Goal: Information Seeking & Learning: Find contact information

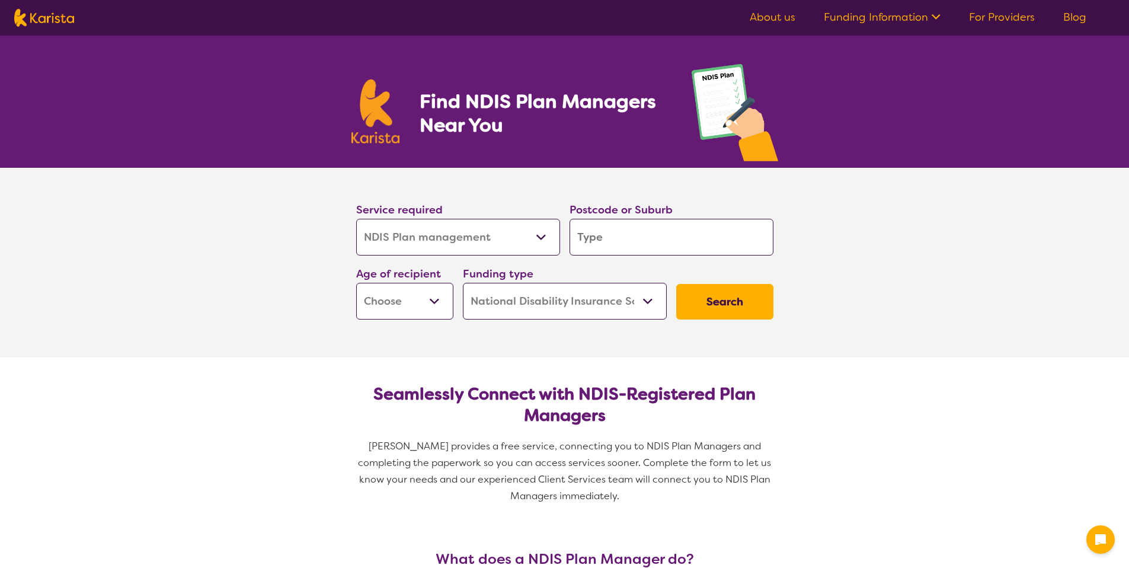
select select "NDIS Plan management"
select select "NDIS"
select select "NDIS Plan management"
select select "NDIS"
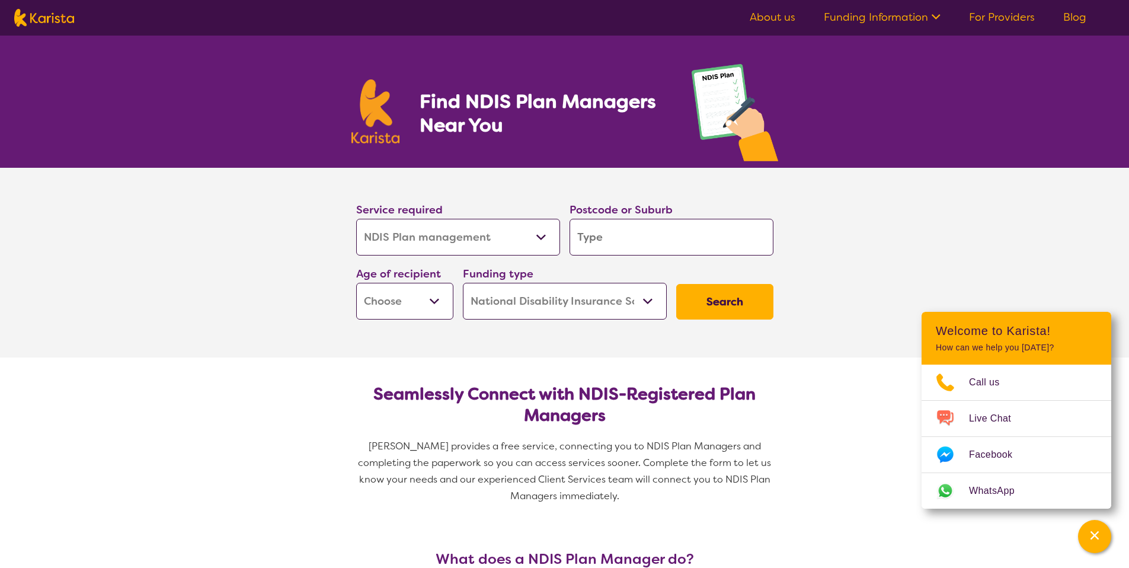
click at [616, 235] on input "search" at bounding box center [671, 237] width 204 height 37
type input "2121"
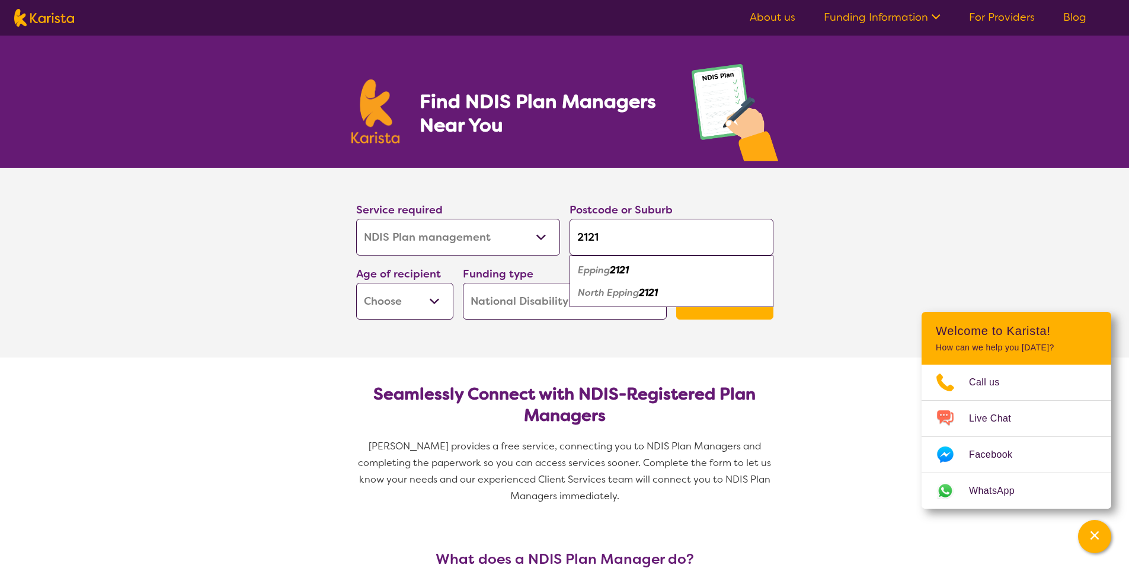
click at [610, 266] on em "Epping" at bounding box center [594, 270] width 32 height 12
click at [548, 239] on select "Allied Health Assistant Assessment (ADHD or Autism) Behaviour support Counselli…" at bounding box center [458, 237] width 204 height 37
click at [356, 219] on select "Allied Health Assistant Assessment (ADHD or Autism) Behaviour support Counselli…" at bounding box center [458, 237] width 204 height 37
click at [441, 303] on select "Early Childhood - 0 to 9 Child - 10 to 11 Adolescent - 12 to 17 Adult - 18 to 6…" at bounding box center [404, 301] width 97 height 37
select select "EC"
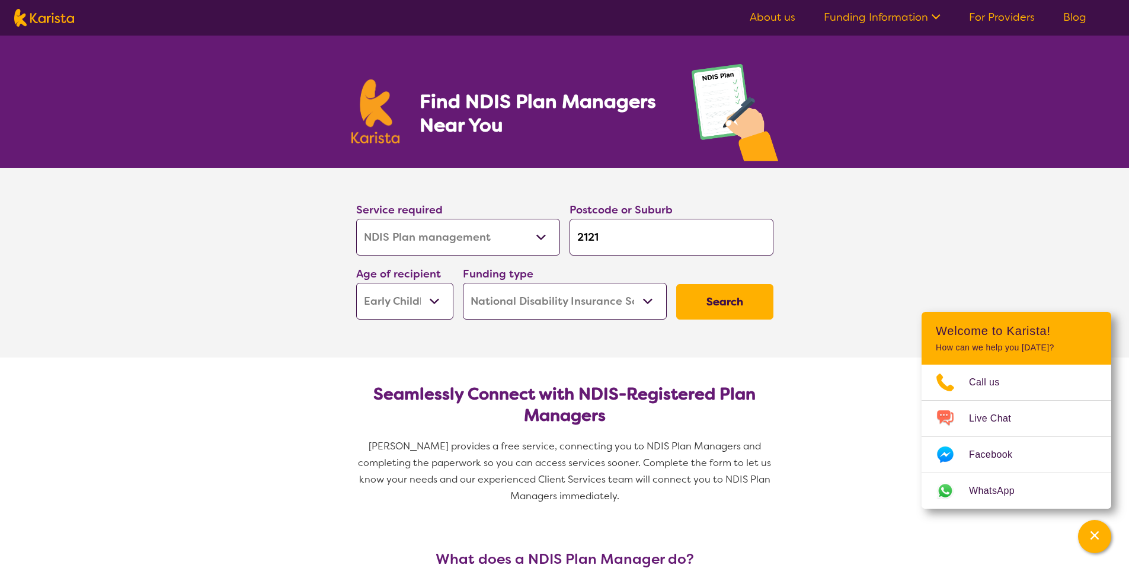
click at [356, 283] on select "Early Childhood - 0 to 9 Child - 10 to 11 Adolescent - 12 to 17 Adult - 18 to 6…" at bounding box center [404, 301] width 97 height 37
select select "EC"
click at [646, 300] on select "Home Care Package (HCP) National Disability Insurance Scheme (NDIS) I don't know" at bounding box center [565, 301] width 204 height 37
click at [463, 283] on select "Home Care Package (HCP) National Disability Insurance Scheme (NDIS) I don't know" at bounding box center [565, 301] width 204 height 37
click at [712, 306] on button "Search" at bounding box center [724, 302] width 97 height 36
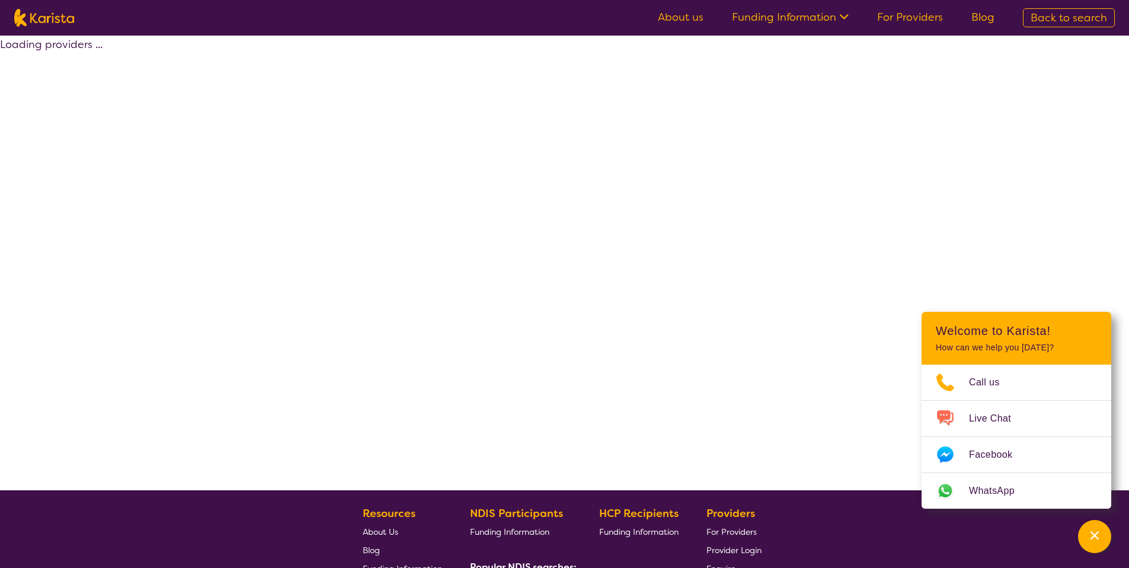
select select "by_score"
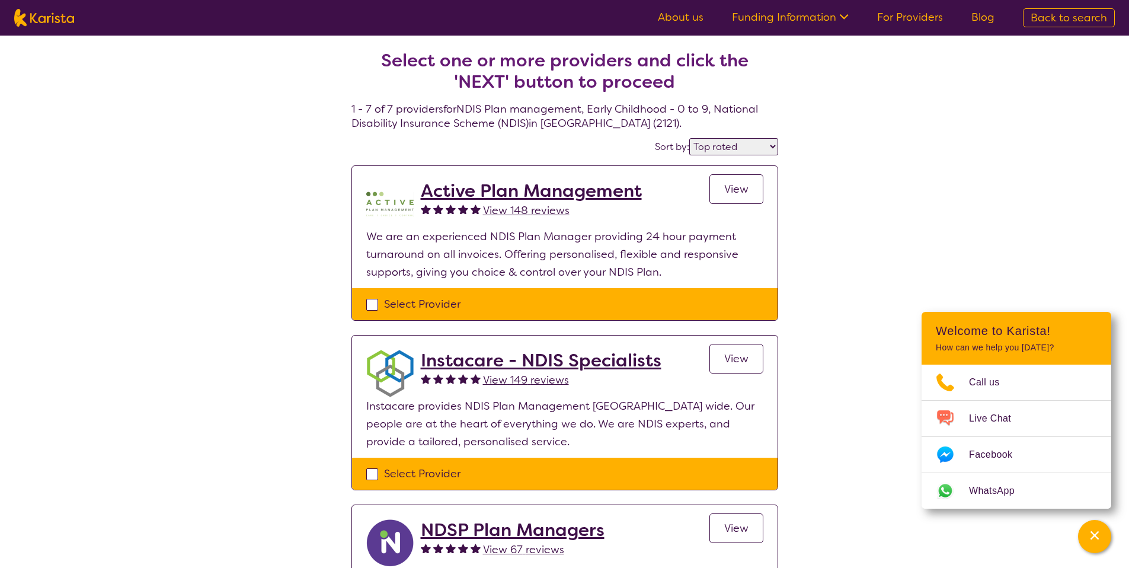
select select "NDIS Plan management"
select select "EC"
select select "NDIS"
select select "NDIS Plan management"
select select "EC"
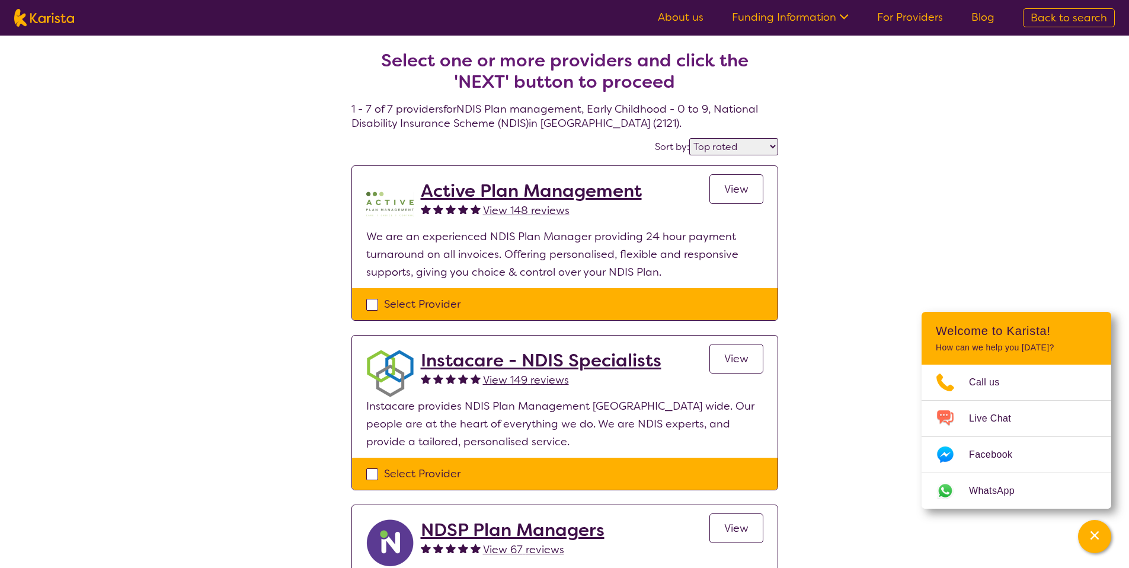
select select "NDIS"
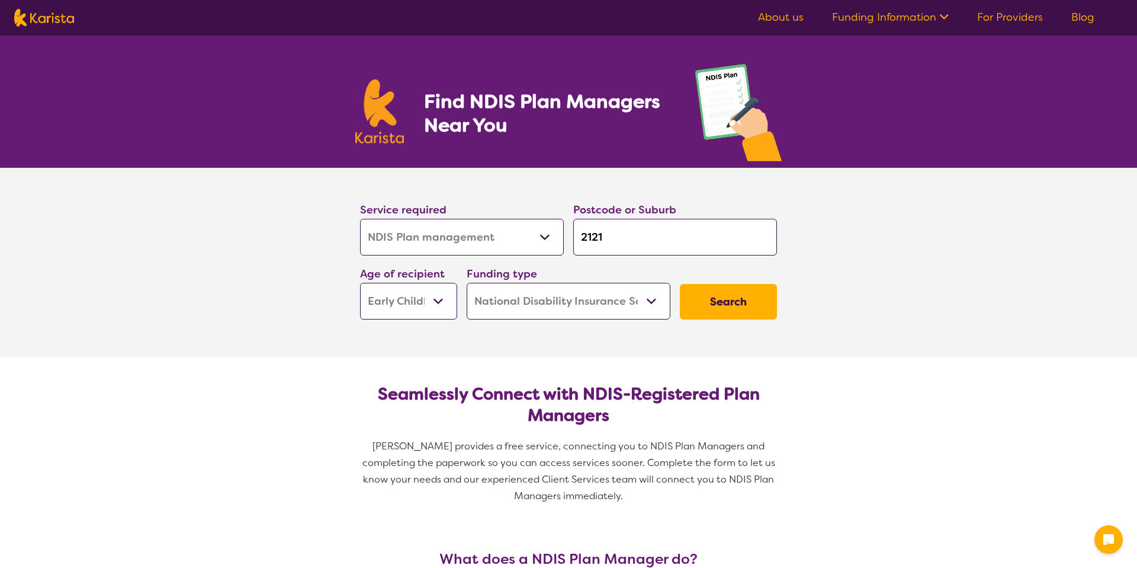
select select "NDIS Plan management"
select select "EC"
select select "NDIS"
select select "NDIS Plan management"
select select "EC"
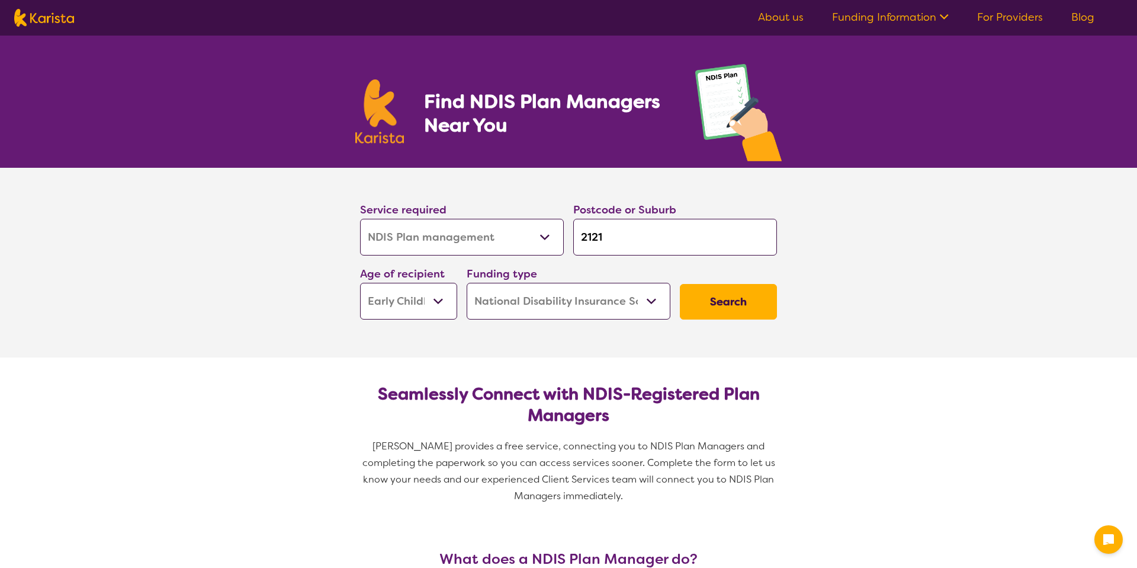
select select "NDIS"
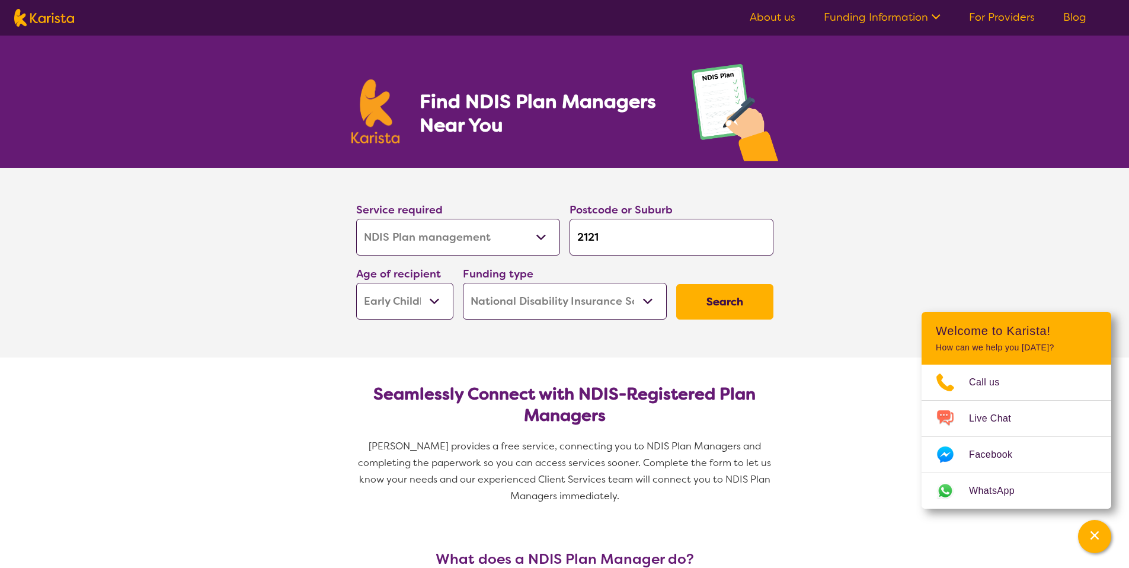
click at [711, 307] on button "Search" at bounding box center [724, 302] width 97 height 36
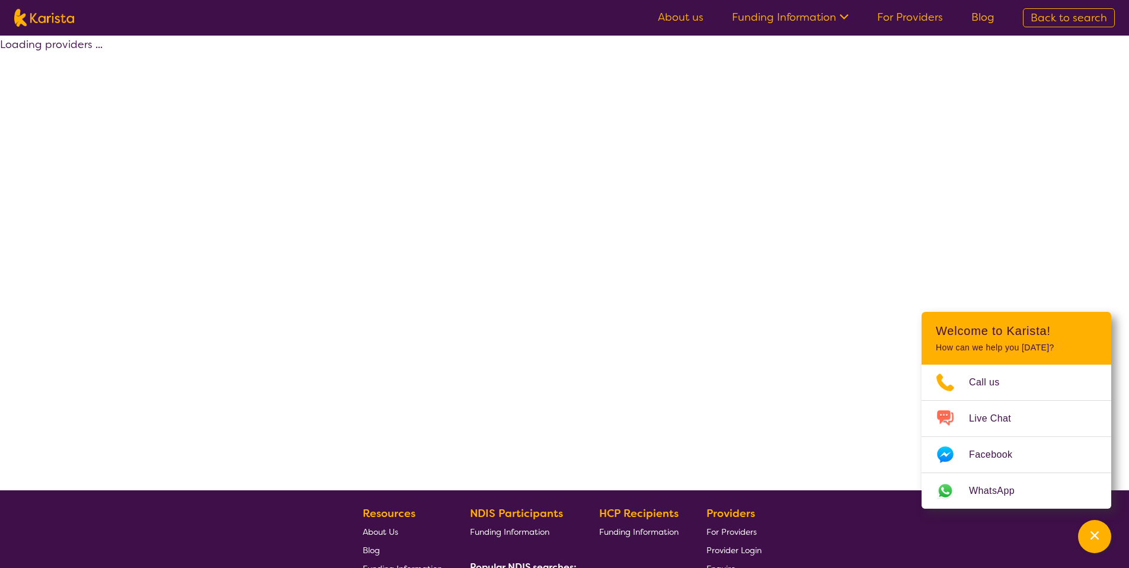
select select "by_score"
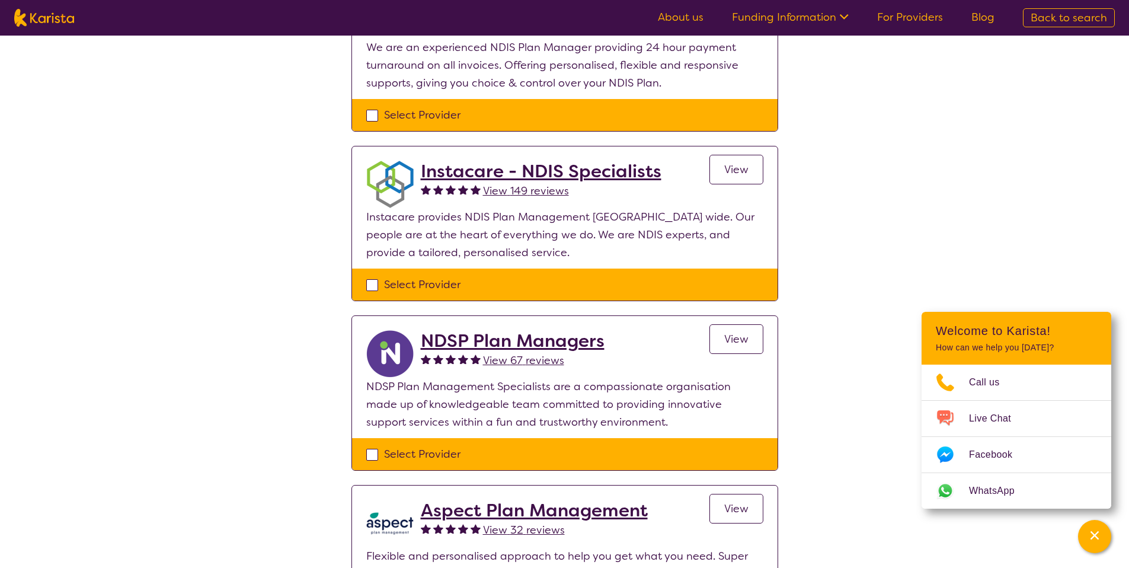
scroll to position [191, 0]
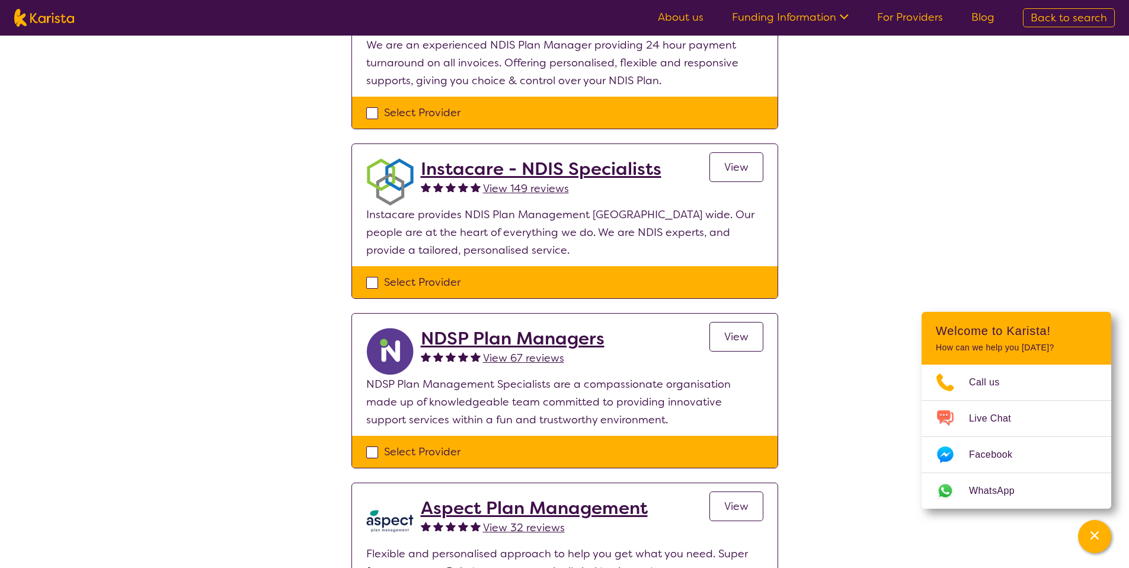
click at [749, 166] on link "View" at bounding box center [736, 167] width 54 height 30
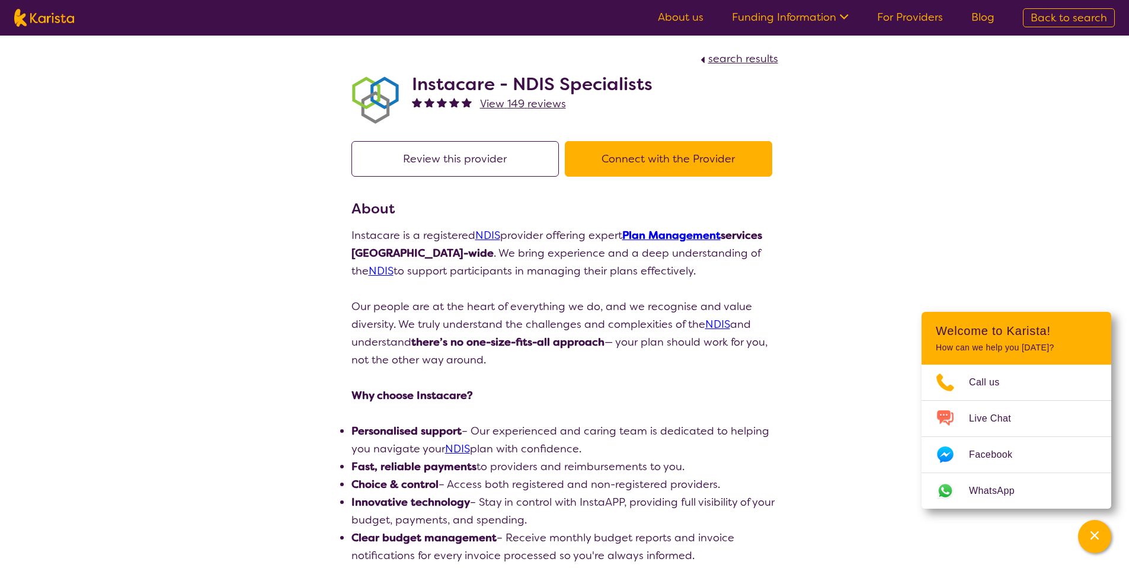
scroll to position [191, 0]
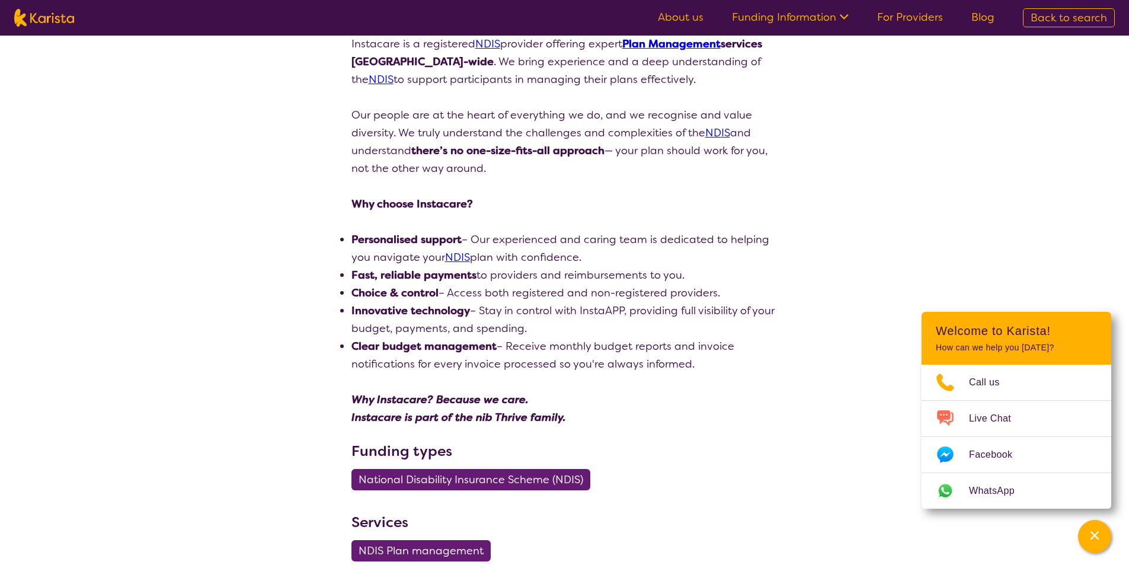
select select "by_score"
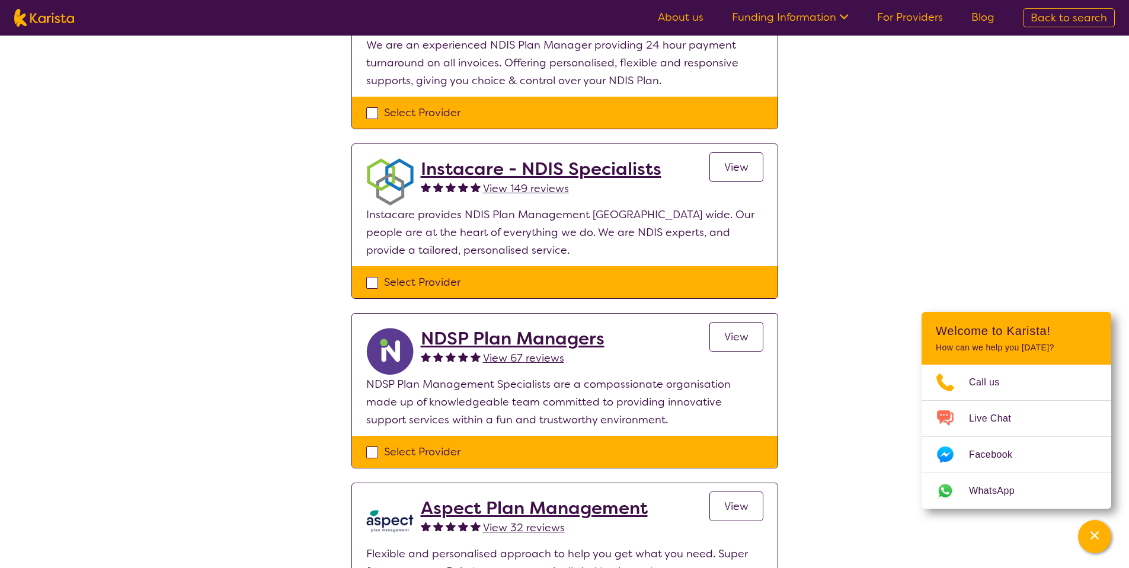
select select "NDIS Plan management"
select select "EC"
select select "NDIS"
select select "NDIS Plan management"
select select "EC"
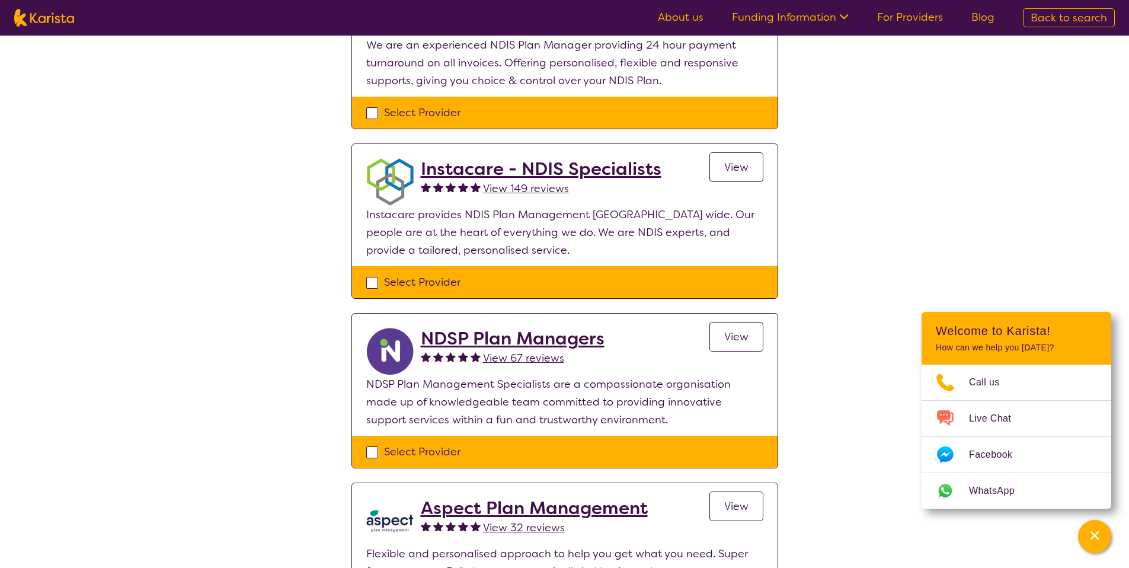
select select "NDIS"
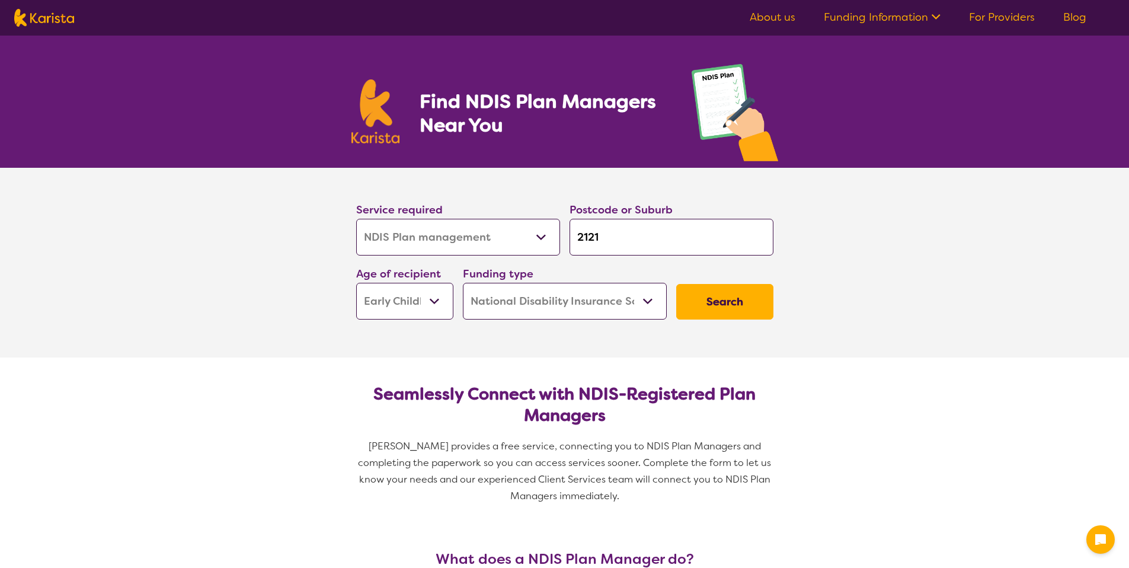
select select "NDIS Plan management"
select select "EC"
select select "NDIS"
select select "NDIS Plan management"
select select "EC"
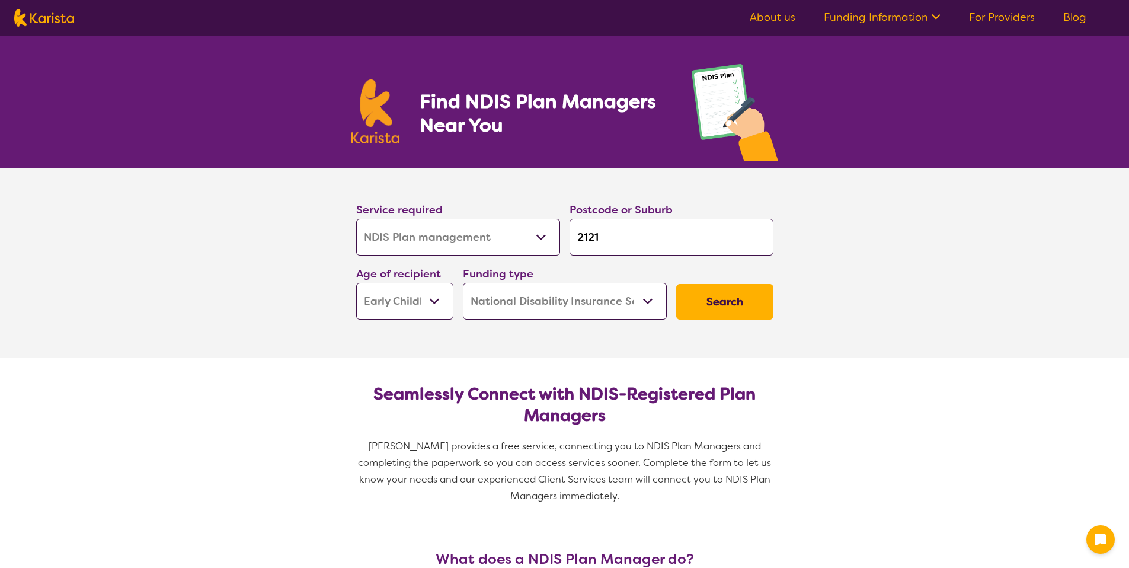
select select "NDIS"
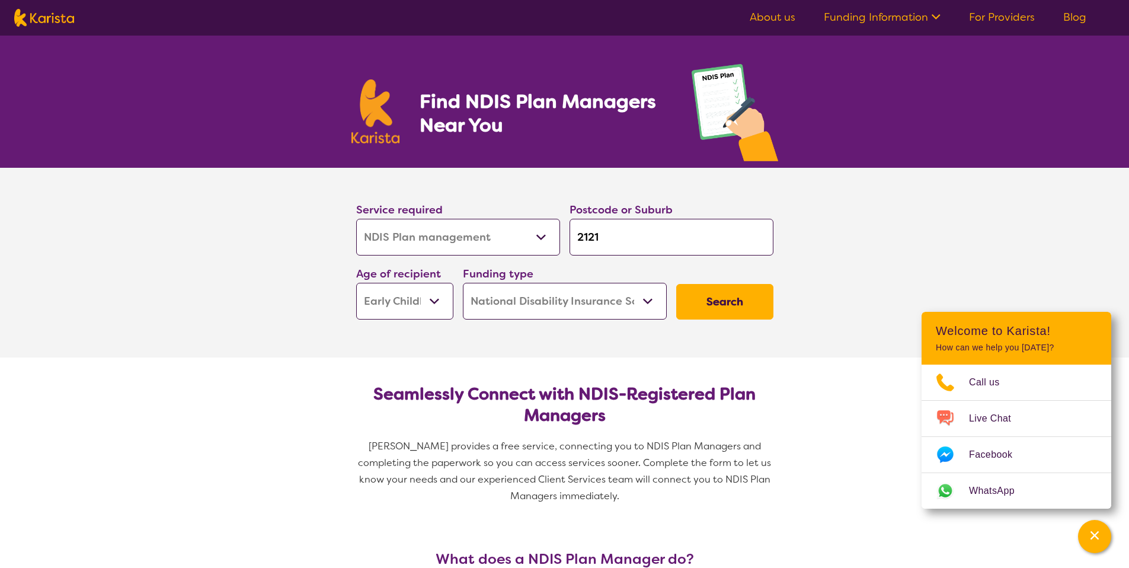
click at [749, 305] on button "Search" at bounding box center [724, 302] width 97 height 36
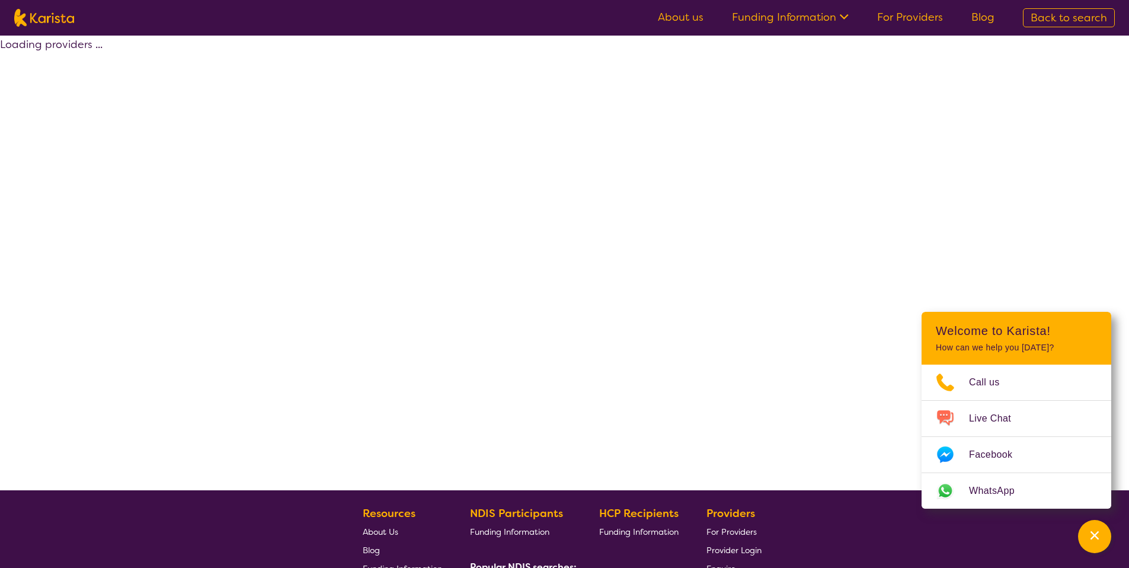
select select "by_score"
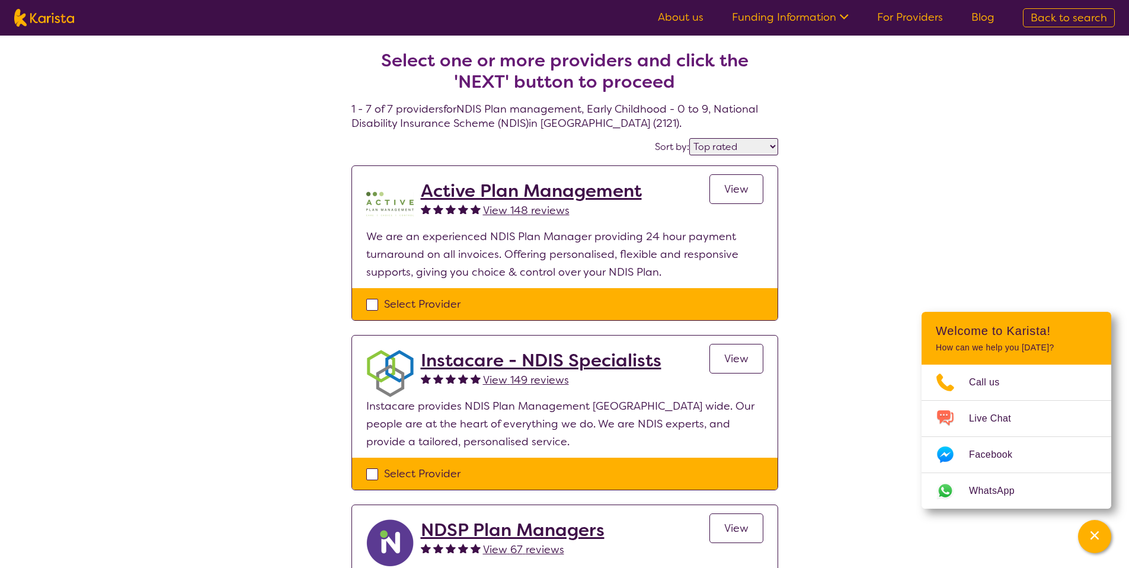
click at [616, 196] on h2 "Active Plan Management" at bounding box center [531, 190] width 221 height 21
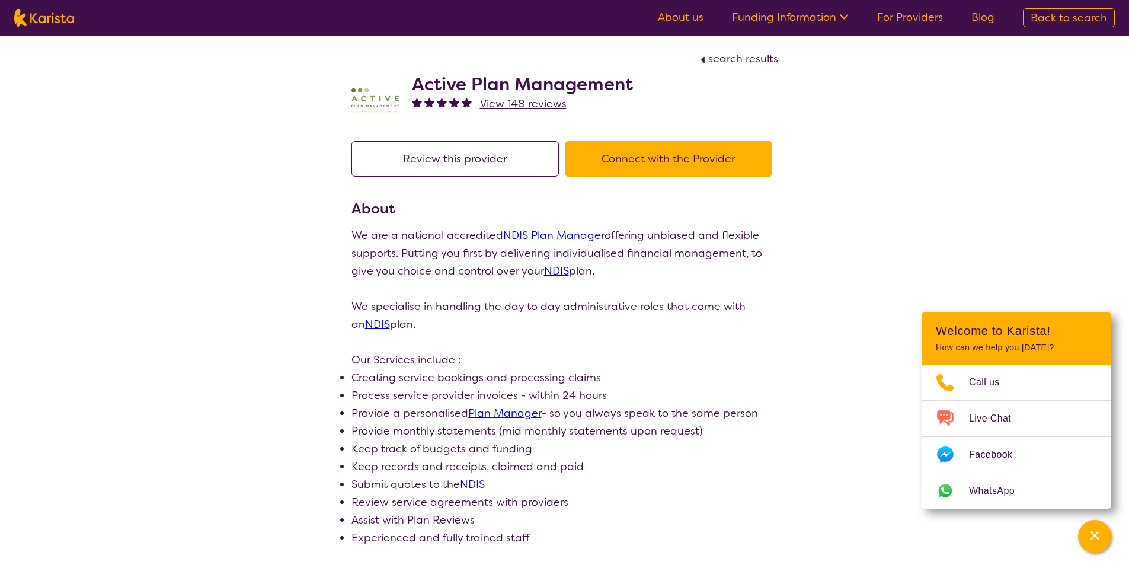
click at [636, 165] on button "Connect with the Provider" at bounding box center [668, 159] width 207 height 36
select select "by_score"
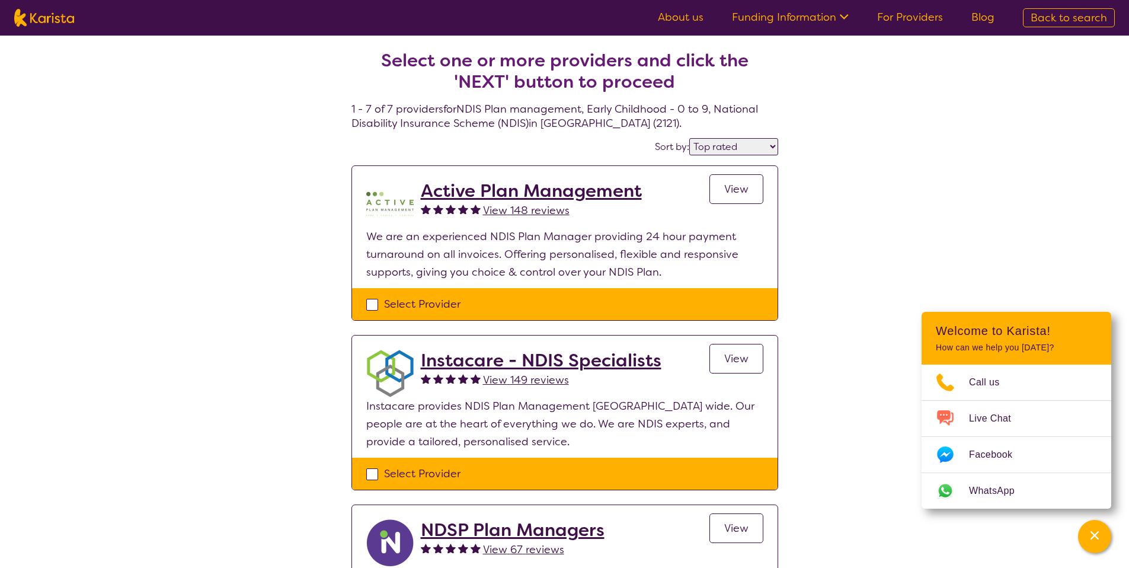
select select "NDIS Plan management"
select select "EC"
select select "NDIS"
select select "NDIS Plan management"
select select "EC"
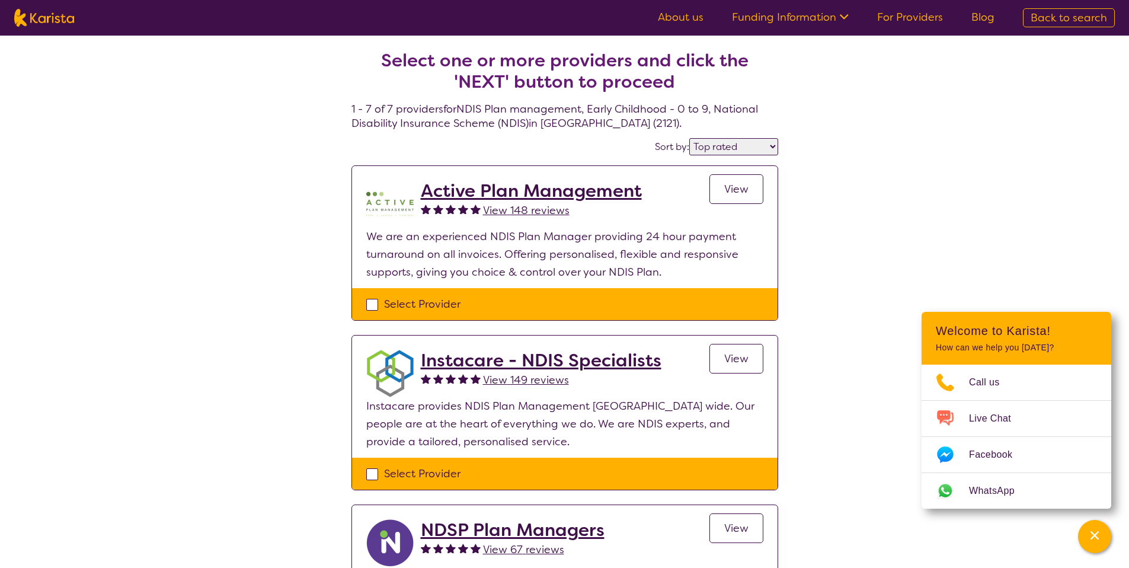
select select "NDIS"
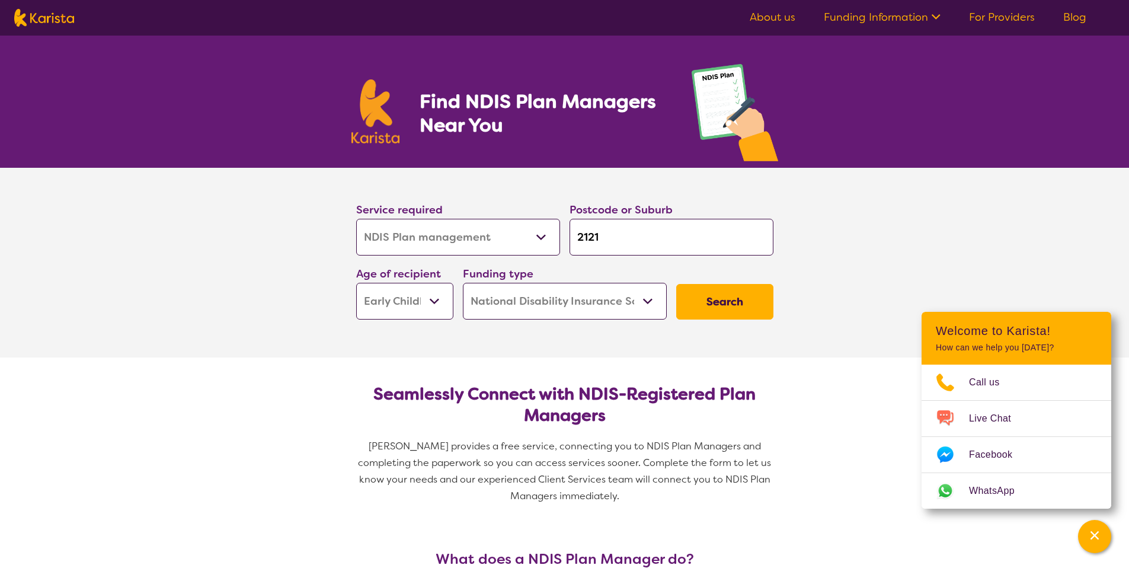
click at [738, 303] on button "Search" at bounding box center [724, 302] width 97 height 36
select select "by_score"
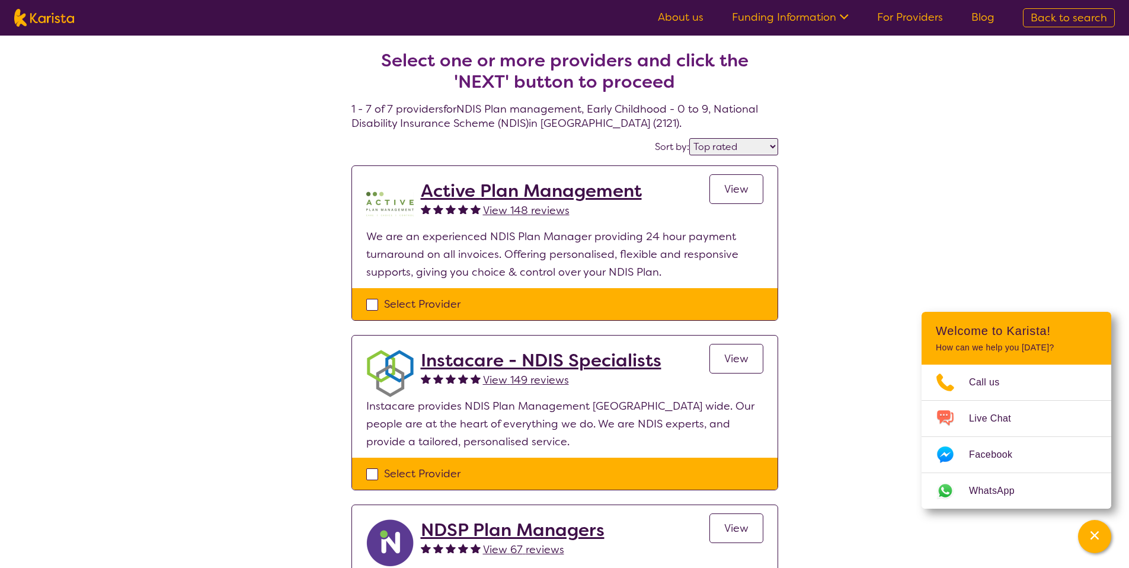
click at [531, 194] on h2 "Active Plan Management" at bounding box center [531, 190] width 221 height 21
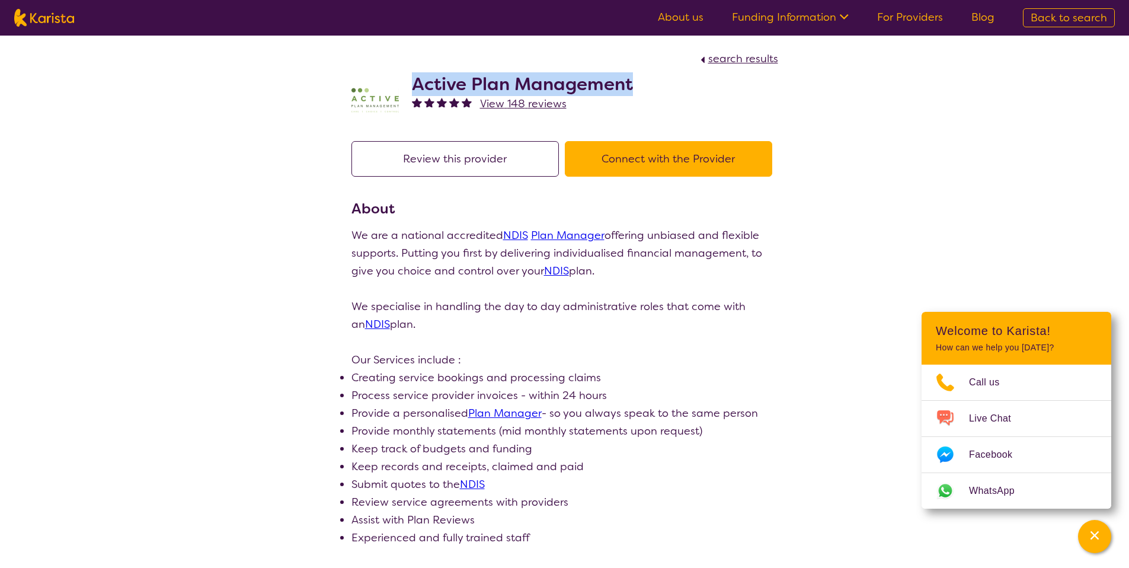
drag, startPoint x: 413, startPoint y: 80, endPoint x: 642, endPoint y: 93, distance: 229.6
click at [642, 93] on div "Active Plan Management View 148 reviews" at bounding box center [564, 97] width 427 height 59
copy h2 "Active Plan Management"
